Goal: Find contact information: Find contact information

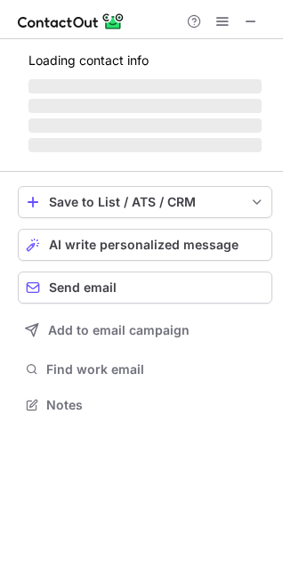
scroll to position [8, 8]
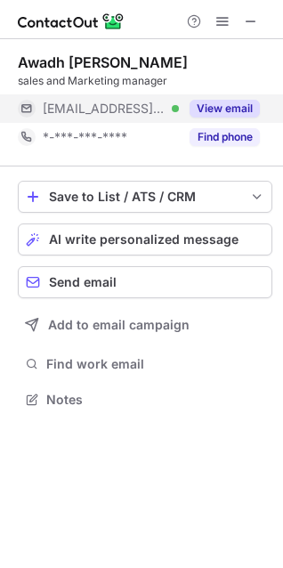
click at [229, 115] on button "View email" at bounding box center [225, 109] width 70 height 18
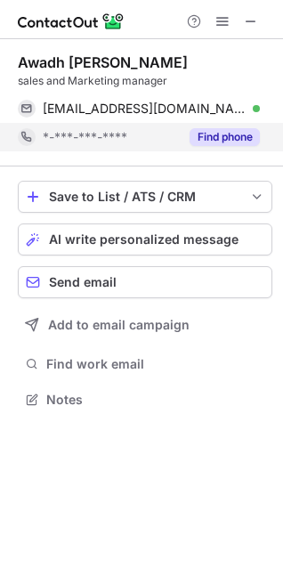
click at [236, 140] on button "Find phone" at bounding box center [225, 137] width 70 height 18
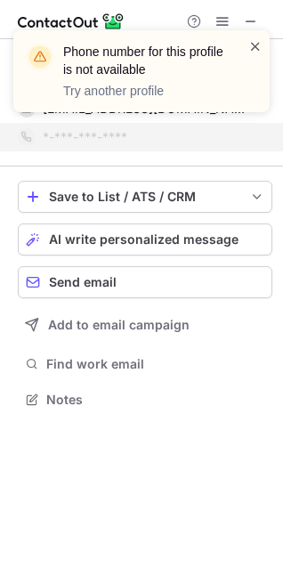
click at [255, 47] on span at bounding box center [256, 46] width 14 height 18
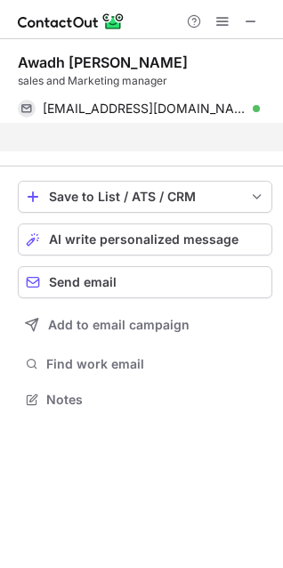
scroll to position [358, 283]
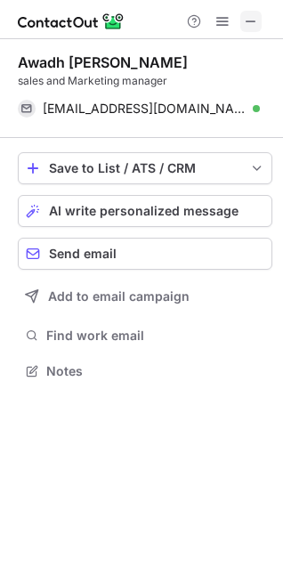
click at [252, 22] on span at bounding box center [251, 21] width 14 height 14
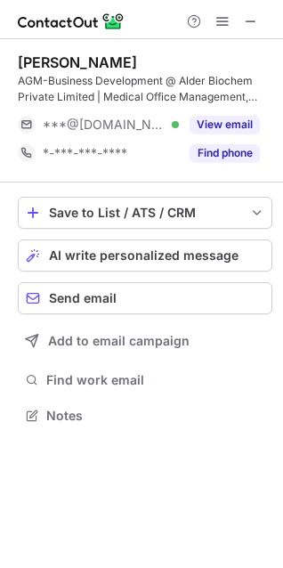
scroll to position [403, 283]
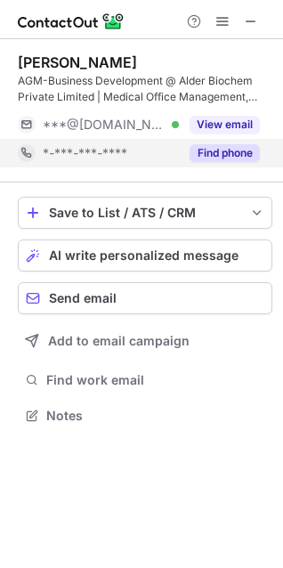
click at [249, 147] on button "Find phone" at bounding box center [225, 153] width 70 height 18
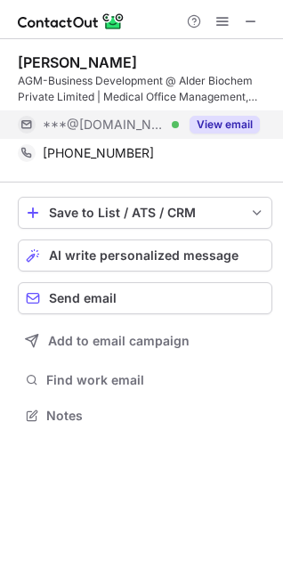
click at [197, 125] on button "View email" at bounding box center [225, 125] width 70 height 18
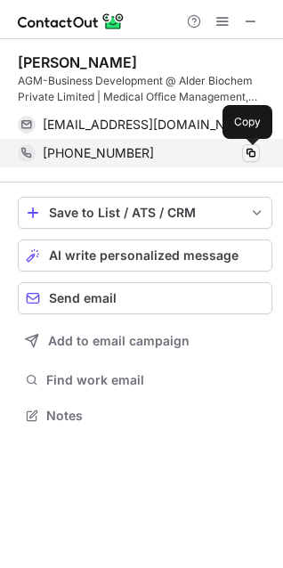
click at [249, 154] on span at bounding box center [251, 153] width 14 height 14
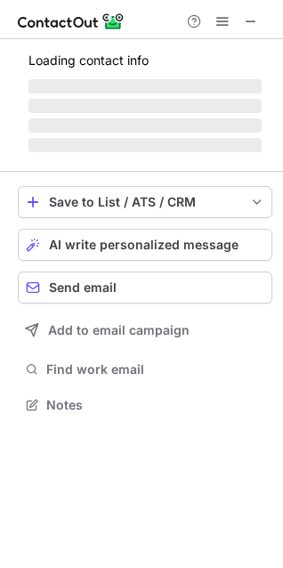
scroll to position [8, 8]
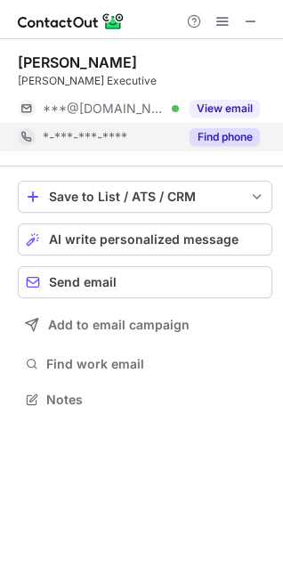
click at [221, 129] on button "Find phone" at bounding box center [225, 137] width 70 height 18
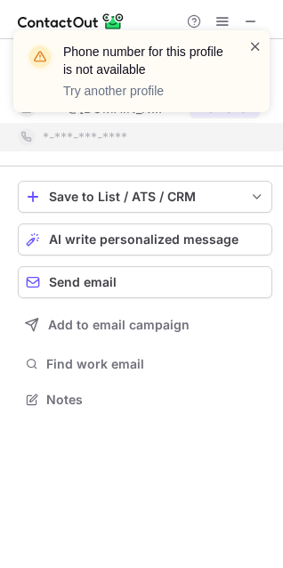
click at [260, 47] on span at bounding box center [256, 46] width 14 height 18
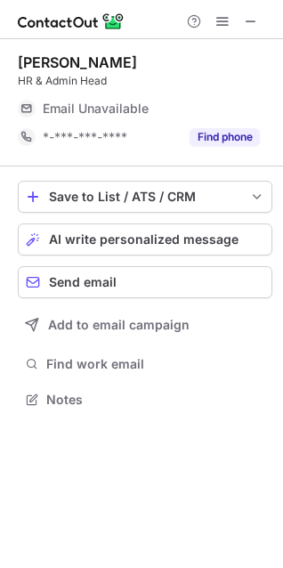
scroll to position [387, 283]
click at [249, 14] on span at bounding box center [251, 21] width 14 height 14
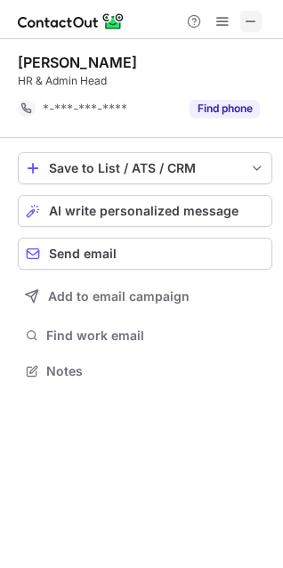
scroll to position [358, 283]
click at [252, 20] on span at bounding box center [251, 21] width 14 height 14
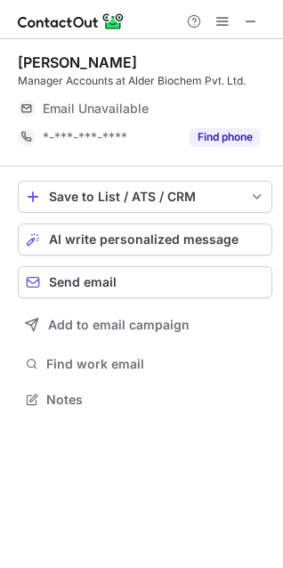
scroll to position [8, 8]
click at [245, 22] on span at bounding box center [251, 21] width 14 height 14
